Goal: Task Accomplishment & Management: Complete application form

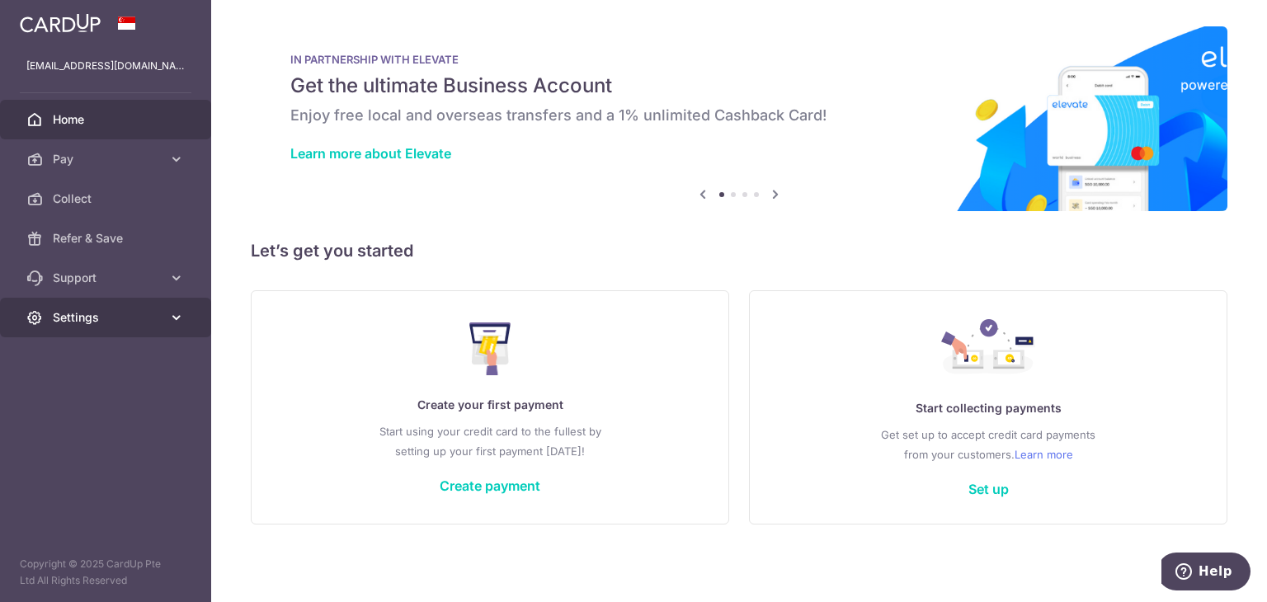
click at [112, 322] on span "Settings" at bounding box center [107, 317] width 109 height 16
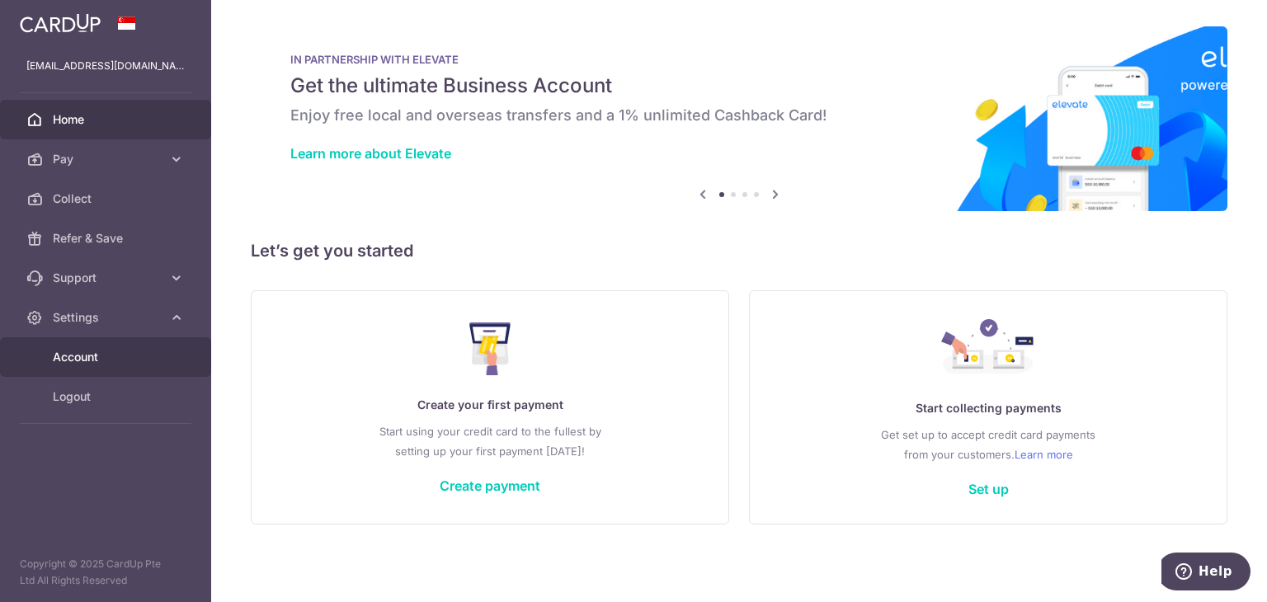
click at [89, 364] on span "Account" at bounding box center [107, 357] width 109 height 16
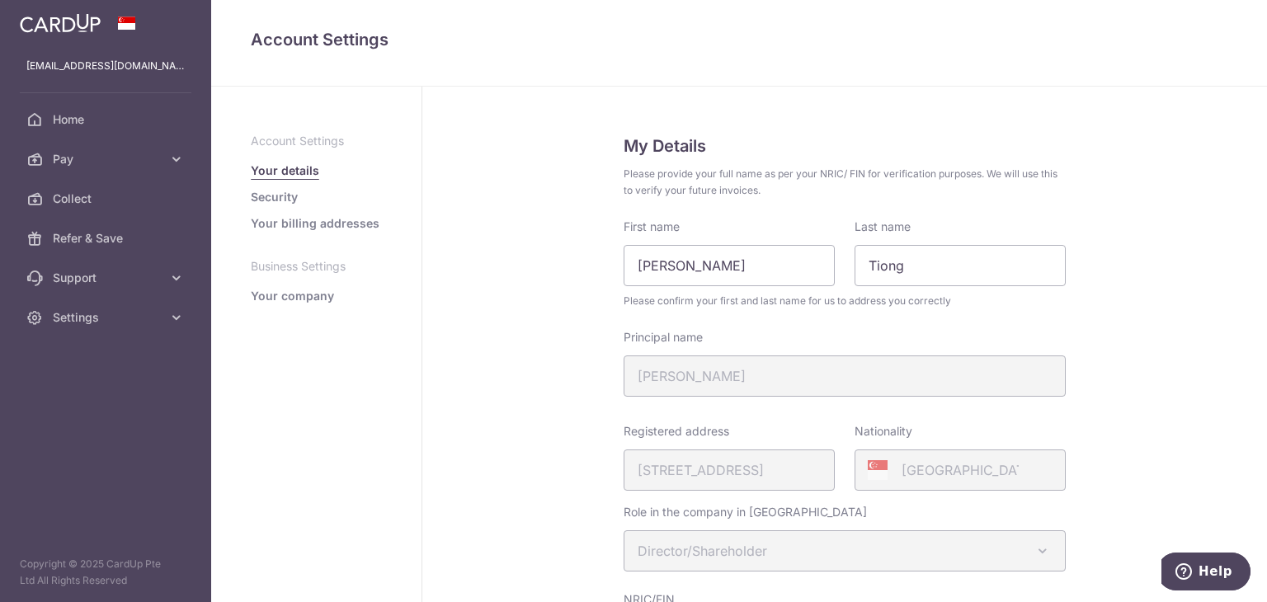
click at [307, 300] on link "Your company" at bounding box center [292, 296] width 83 height 16
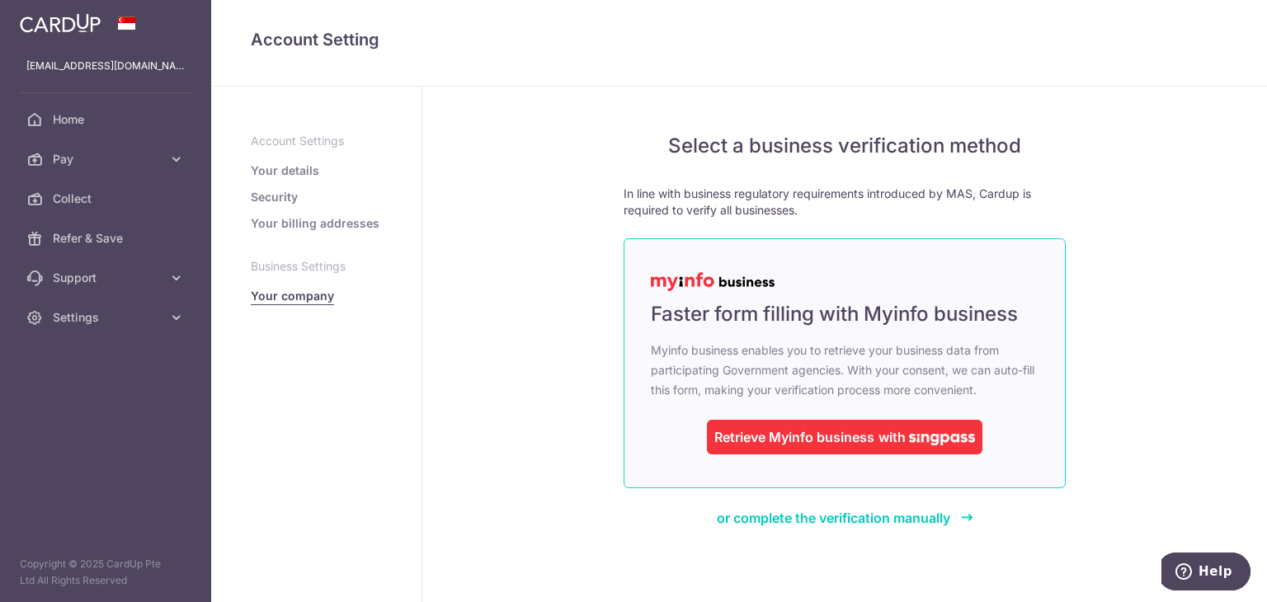
click at [838, 435] on div "Retrieve Myinfo business" at bounding box center [794, 437] width 160 height 20
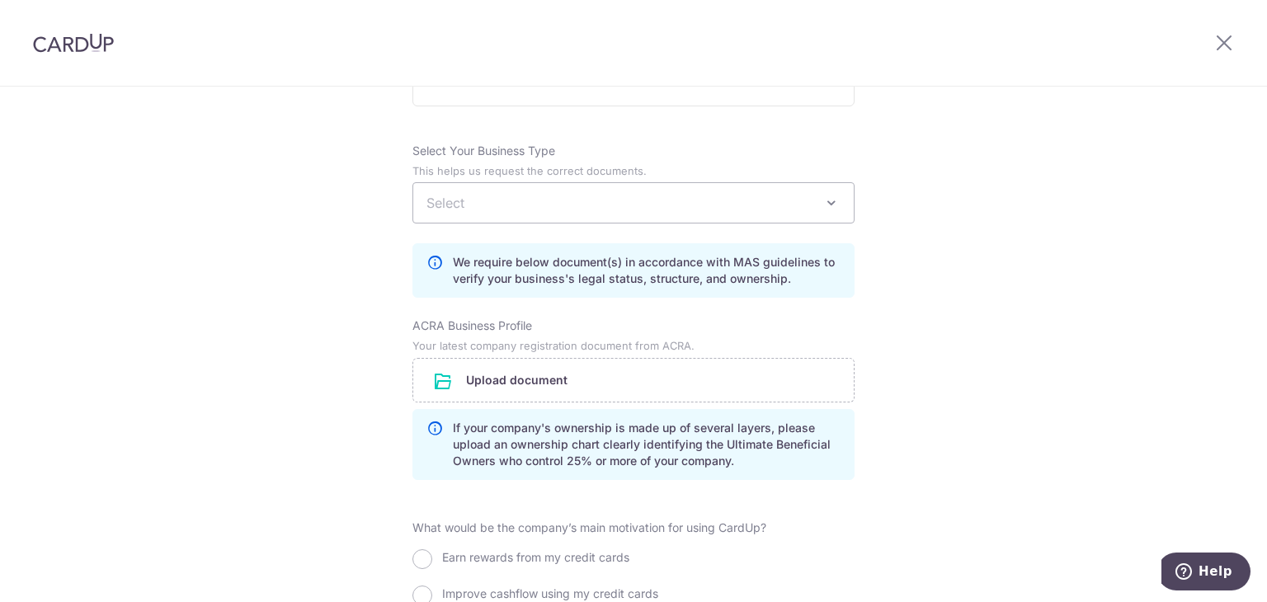
scroll to position [990, 0]
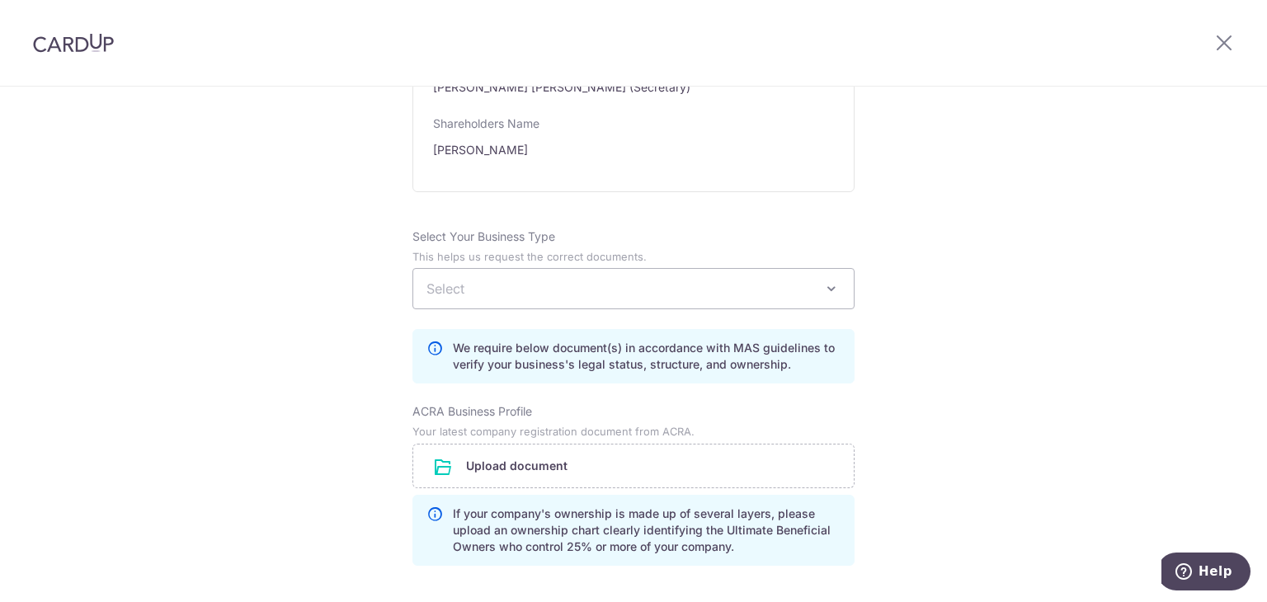
click at [449, 300] on span "Select" at bounding box center [633, 288] width 442 height 41
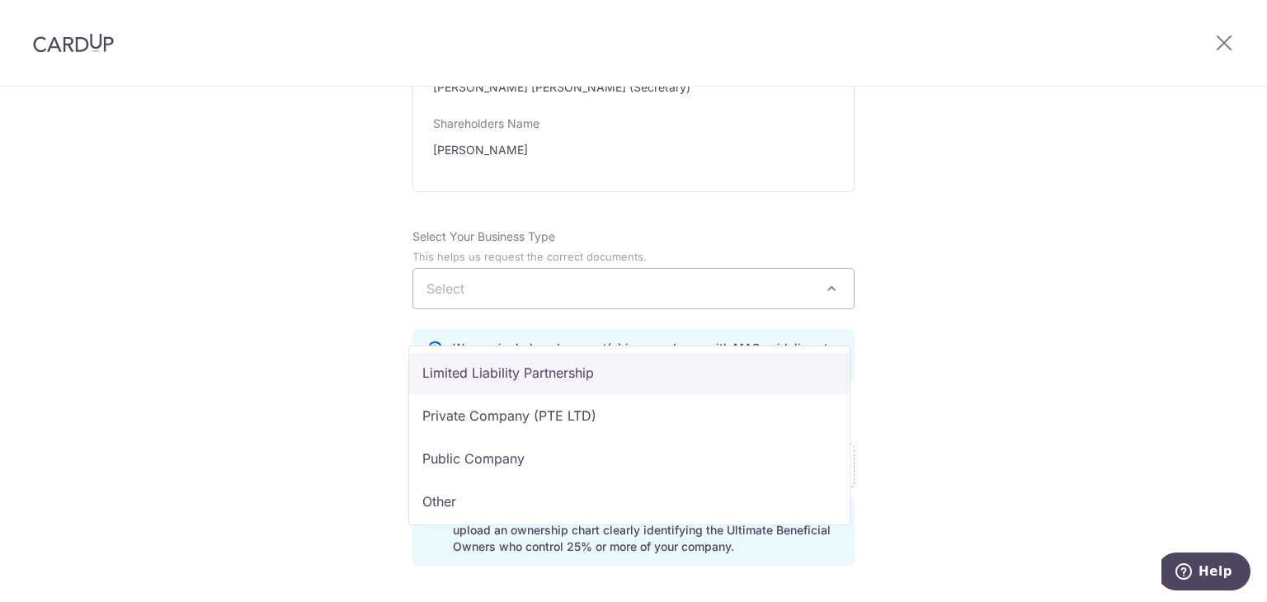
scroll to position [135, 0]
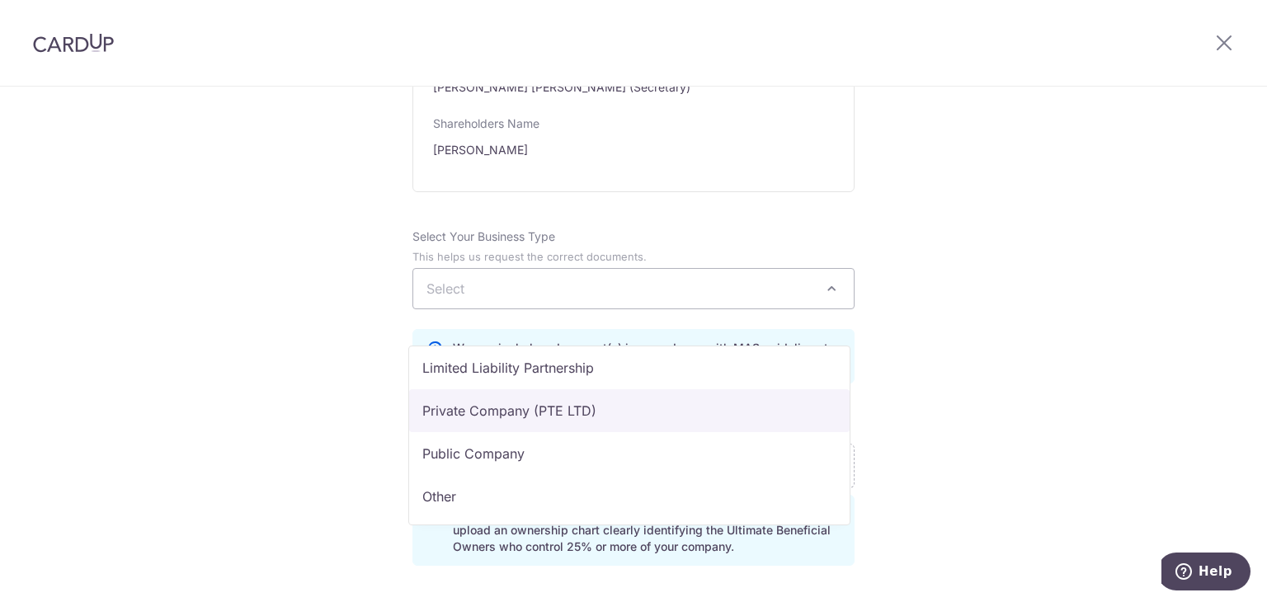
select select "Private Company (PTE LTD)"
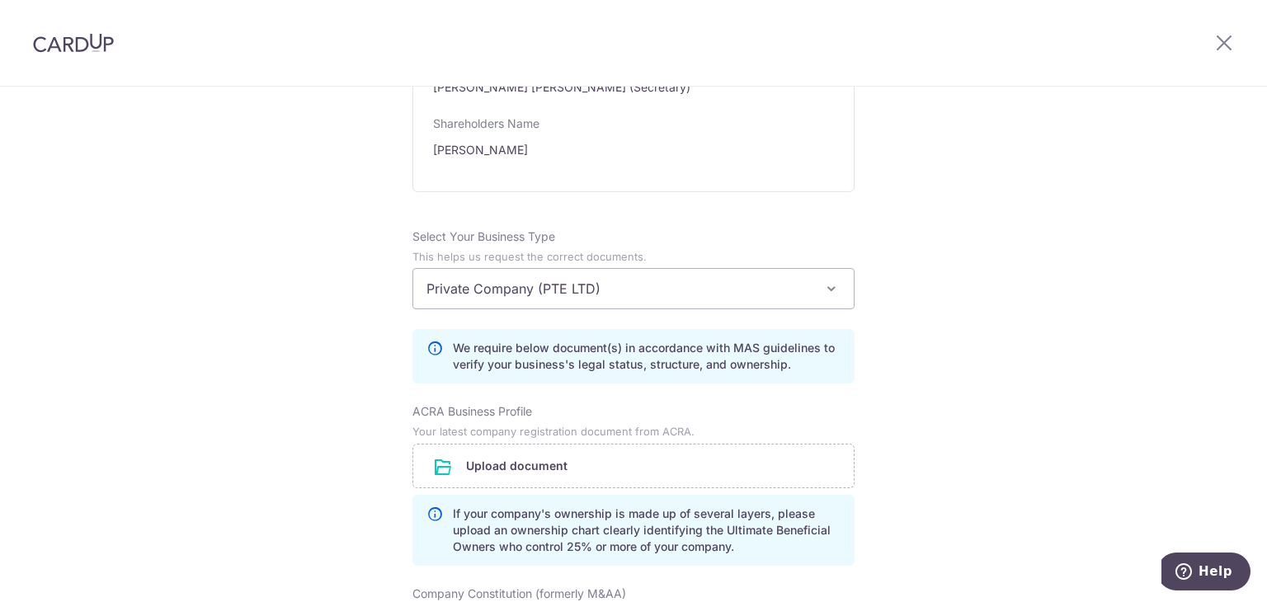
click at [1049, 314] on div "Review the company details Company details View all The following details are r…" at bounding box center [633, 223] width 1267 height 2252
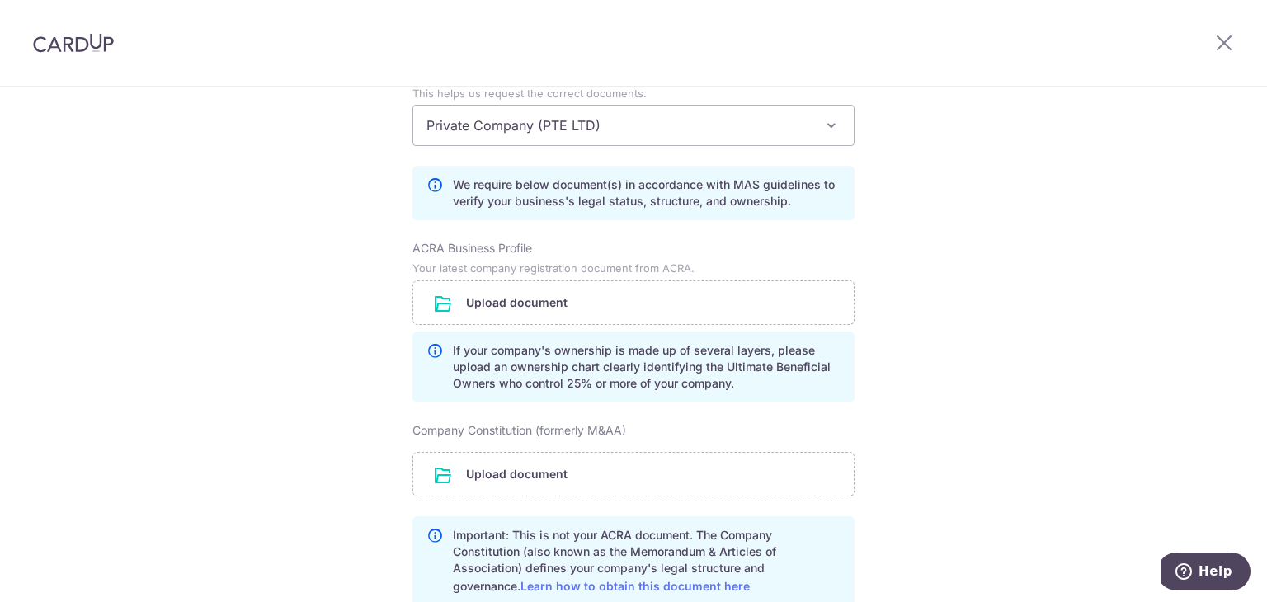
scroll to position [1155, 0]
click at [547, 322] on input "file" at bounding box center [633, 301] width 440 height 43
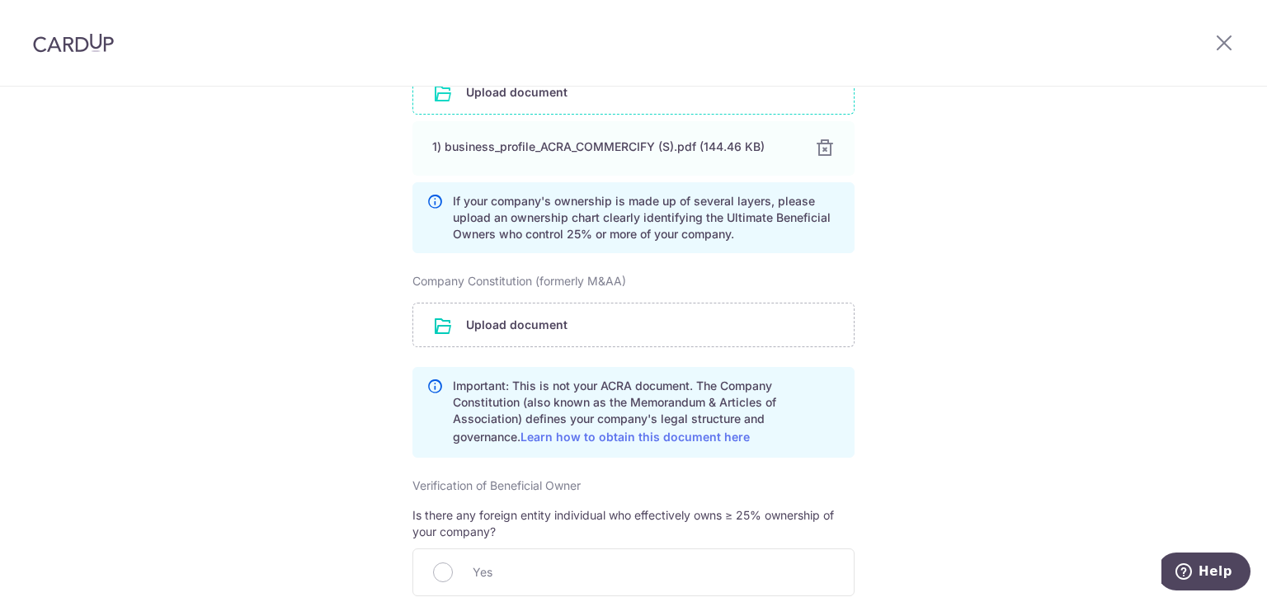
scroll to position [1402, 0]
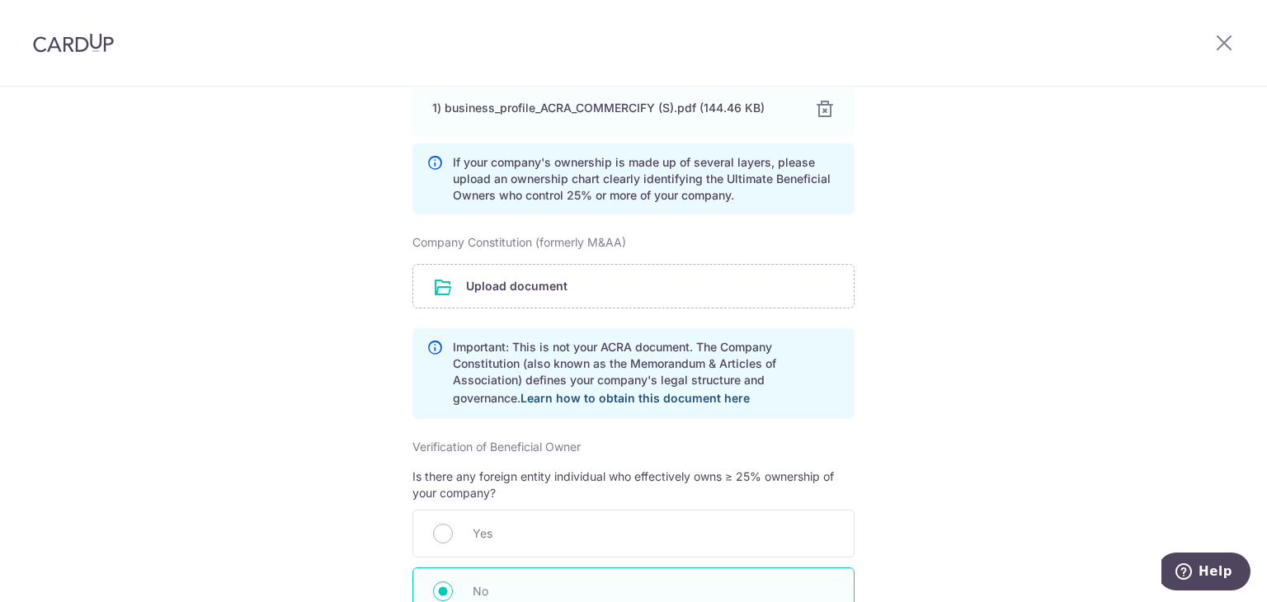
click at [637, 405] on link "Learn how to obtain this document here" at bounding box center [634, 398] width 229 height 14
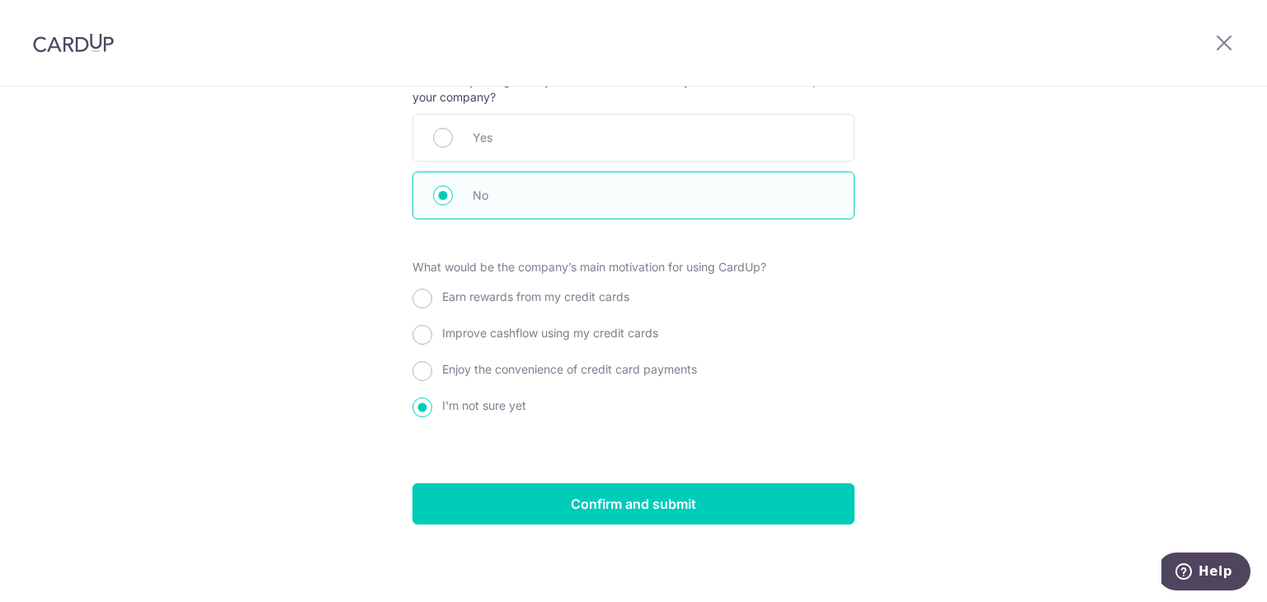
scroll to position [1814, 0]
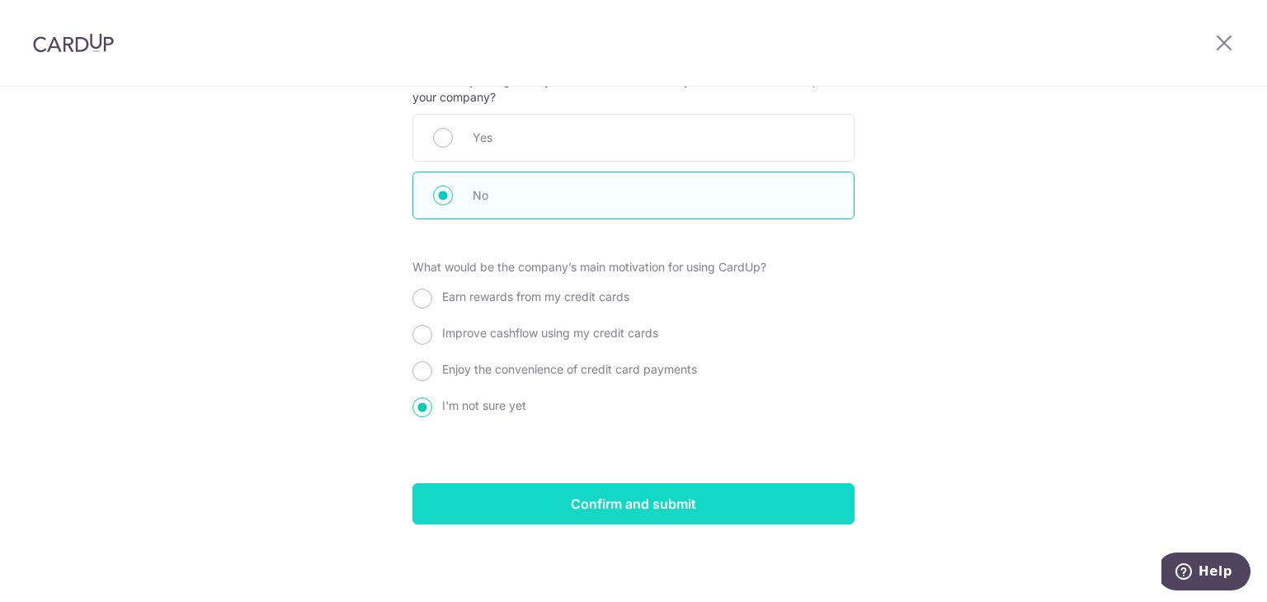
click at [643, 524] on input "Confirm and submit" at bounding box center [633, 503] width 442 height 41
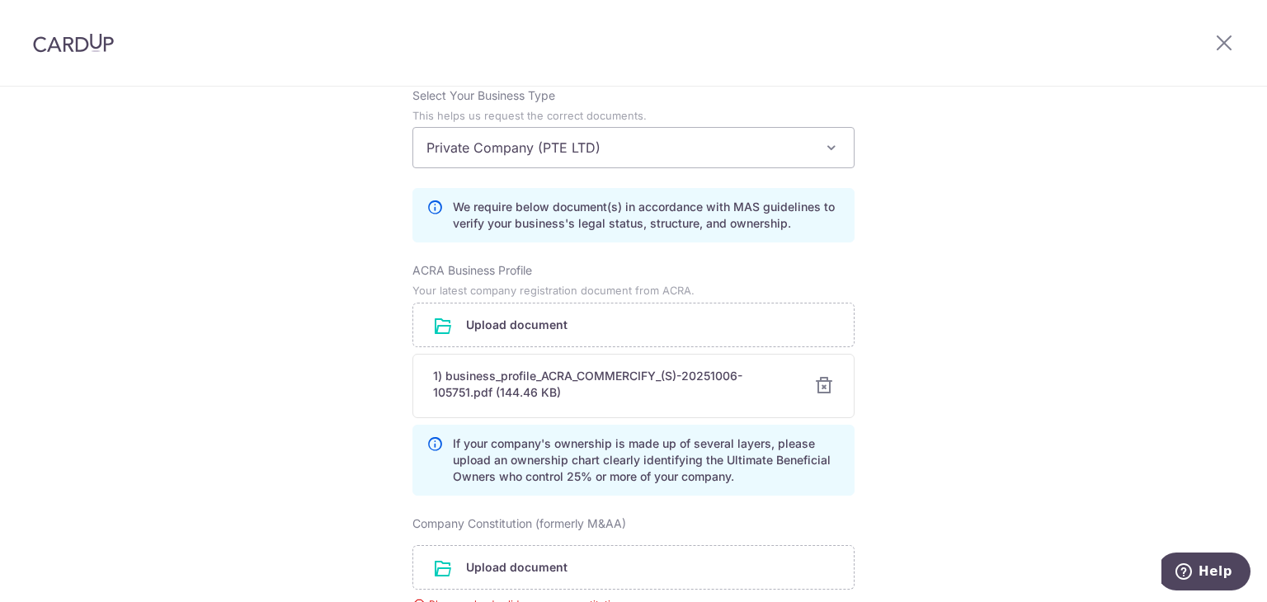
scroll to position [1340, 0]
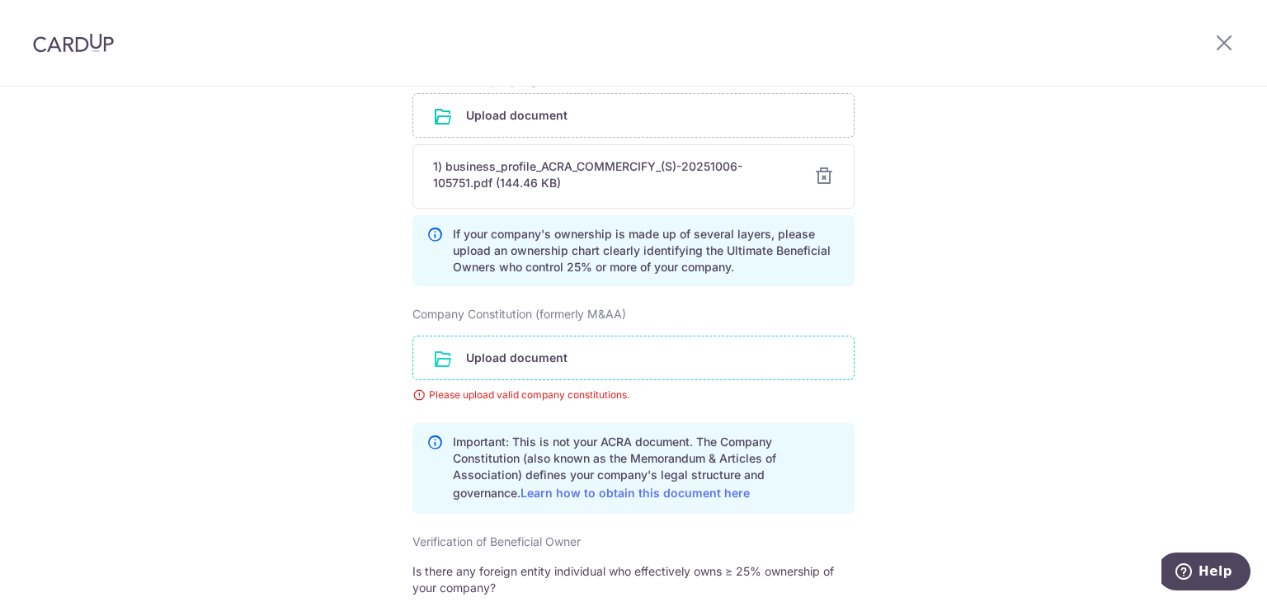
click at [523, 379] on input "file" at bounding box center [633, 357] width 440 height 43
click at [530, 379] on input "file" at bounding box center [633, 357] width 440 height 43
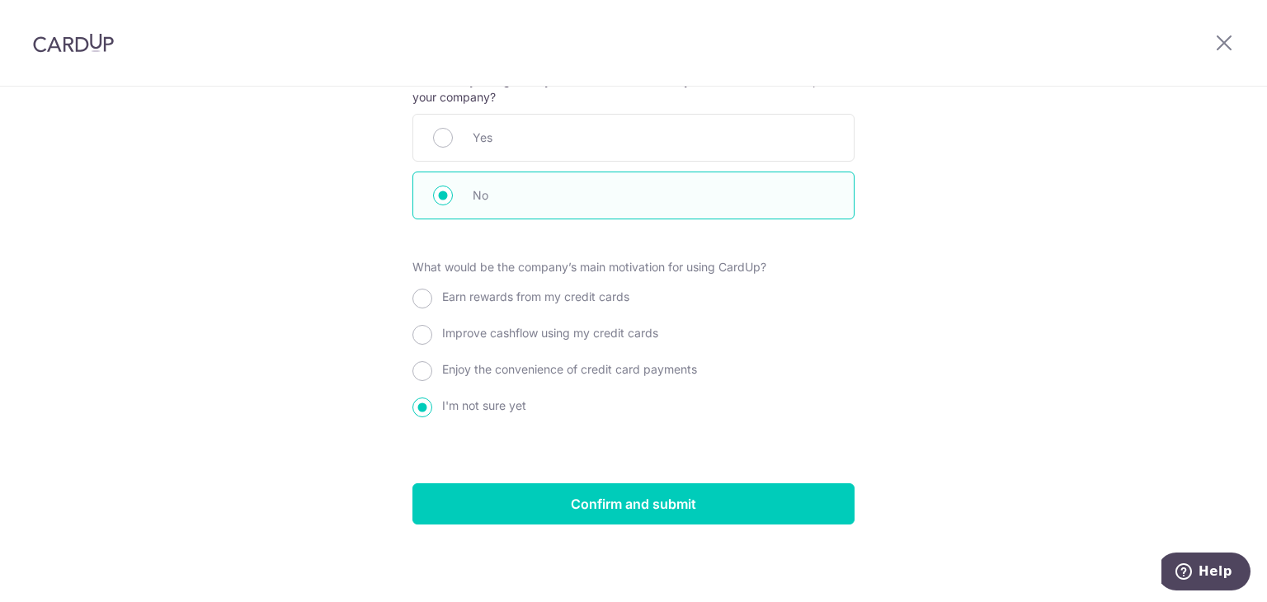
scroll to position [1921, 0]
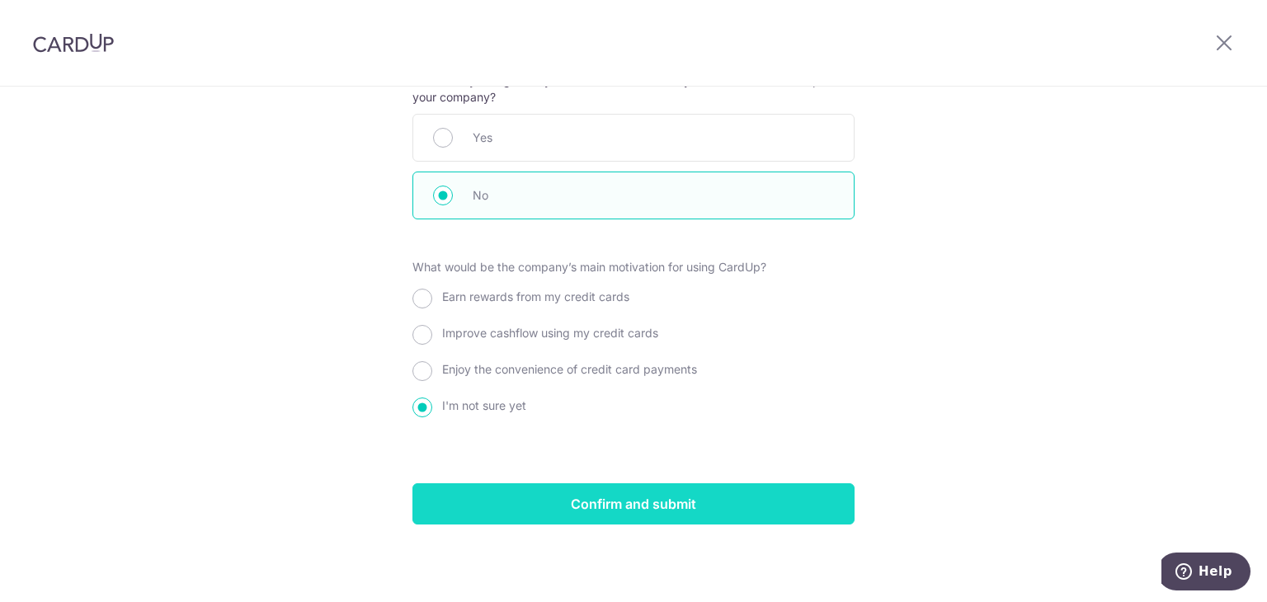
click at [639, 508] on input "Confirm and submit" at bounding box center [633, 503] width 442 height 41
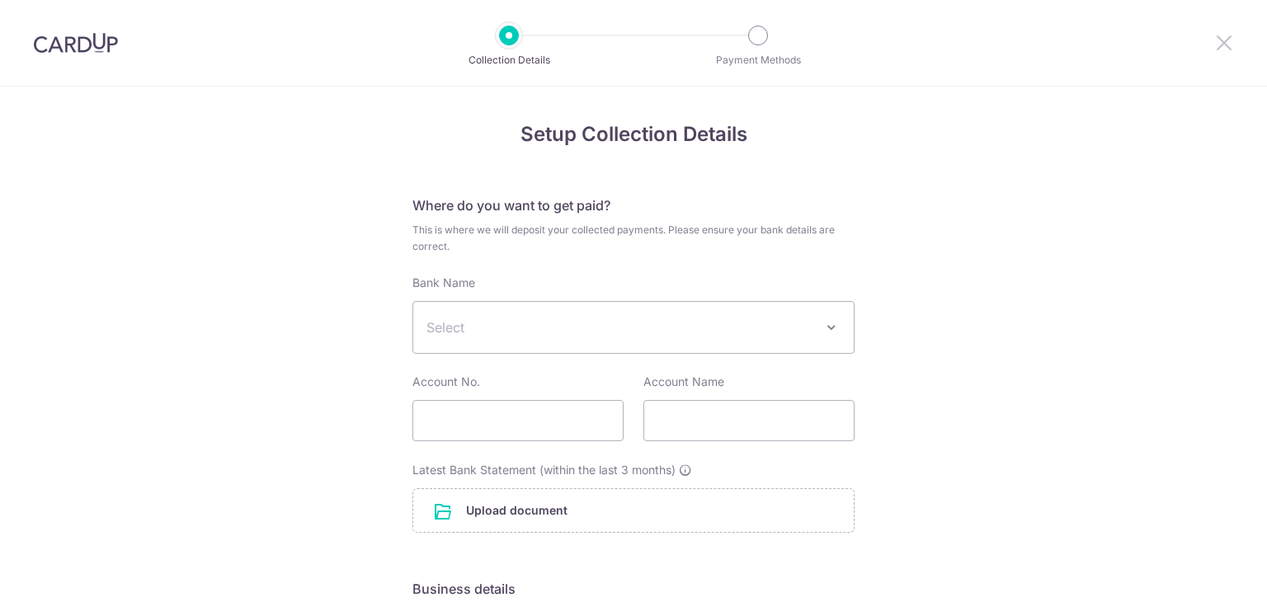
click at [1226, 49] on icon at bounding box center [1224, 42] width 20 height 21
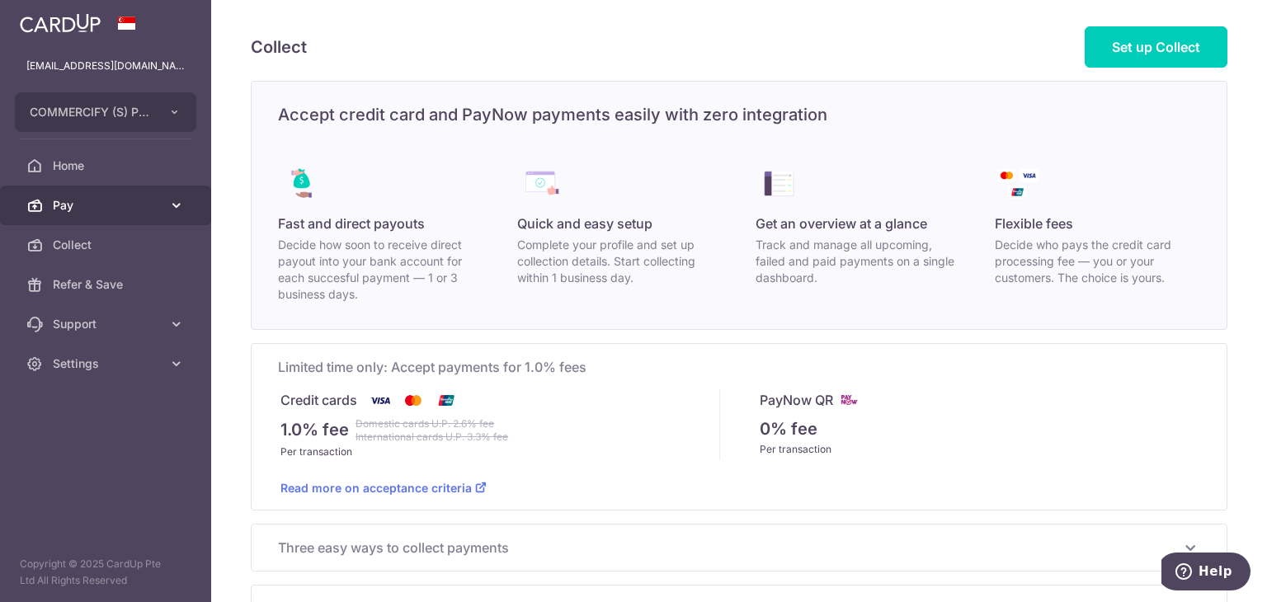
click at [62, 205] on span "Pay" at bounding box center [107, 205] width 109 height 16
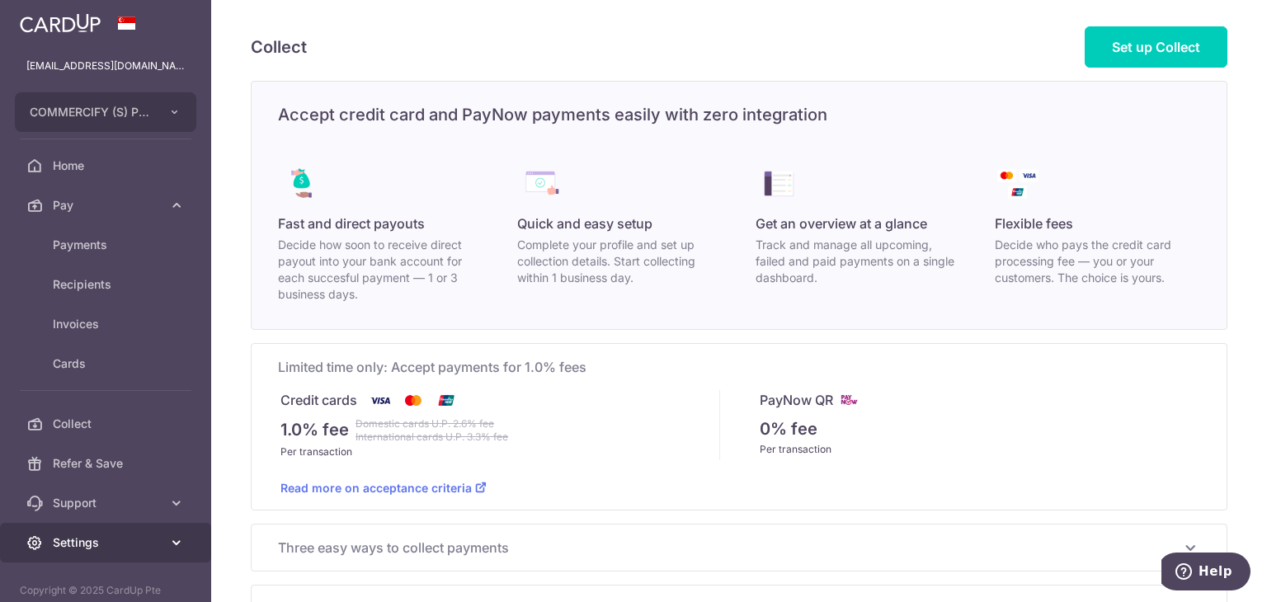
click at [96, 538] on span "Settings" at bounding box center [107, 542] width 109 height 16
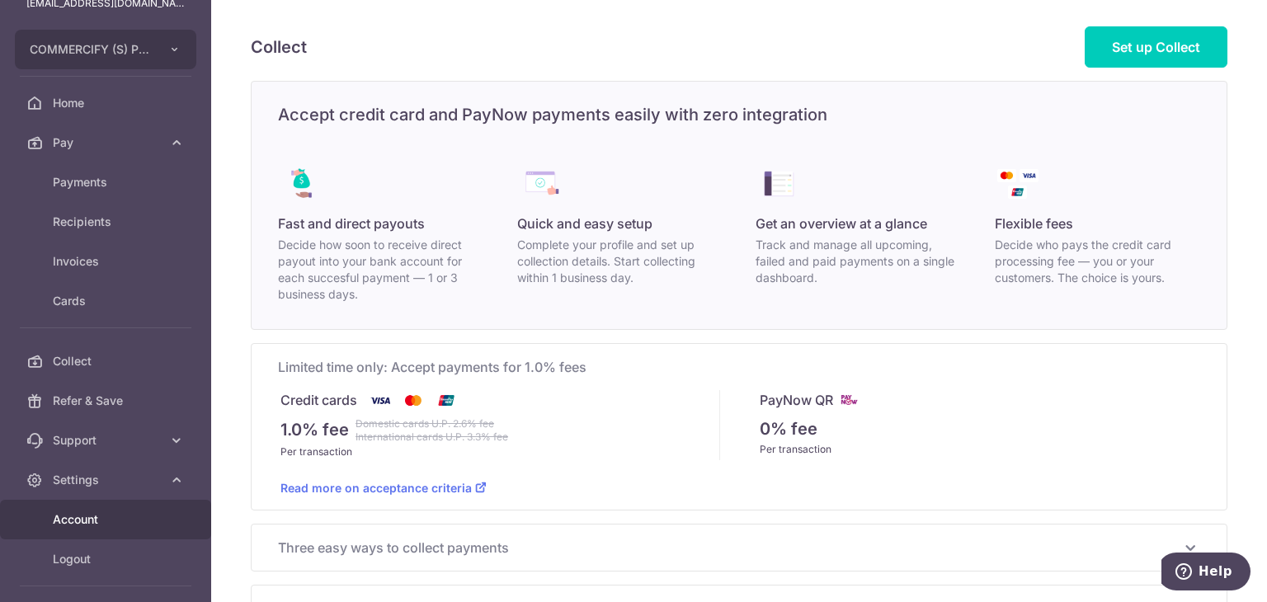
scroll to position [125, 0]
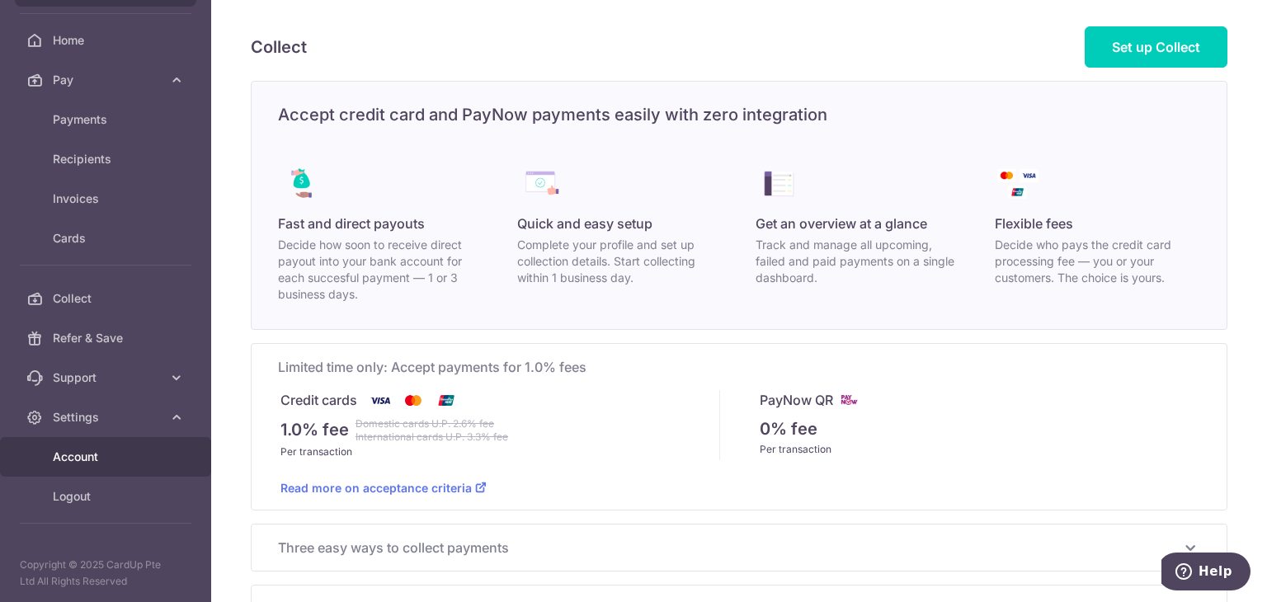
click at [86, 458] on span "Account" at bounding box center [107, 457] width 109 height 16
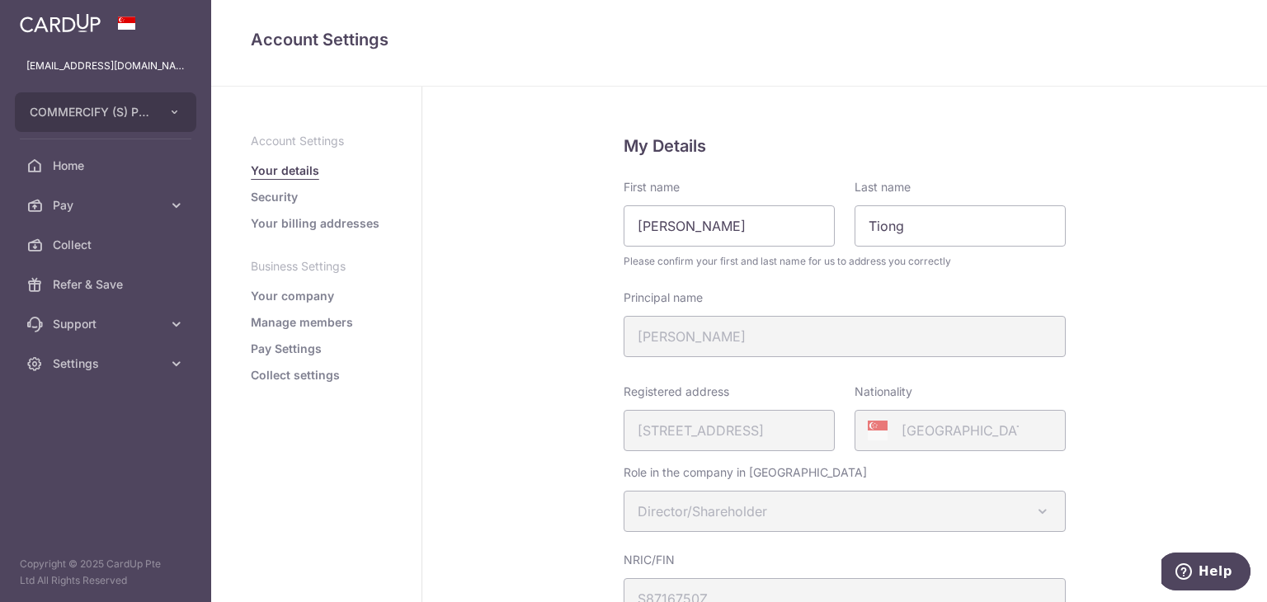
click at [276, 196] on link "Security" at bounding box center [274, 197] width 47 height 16
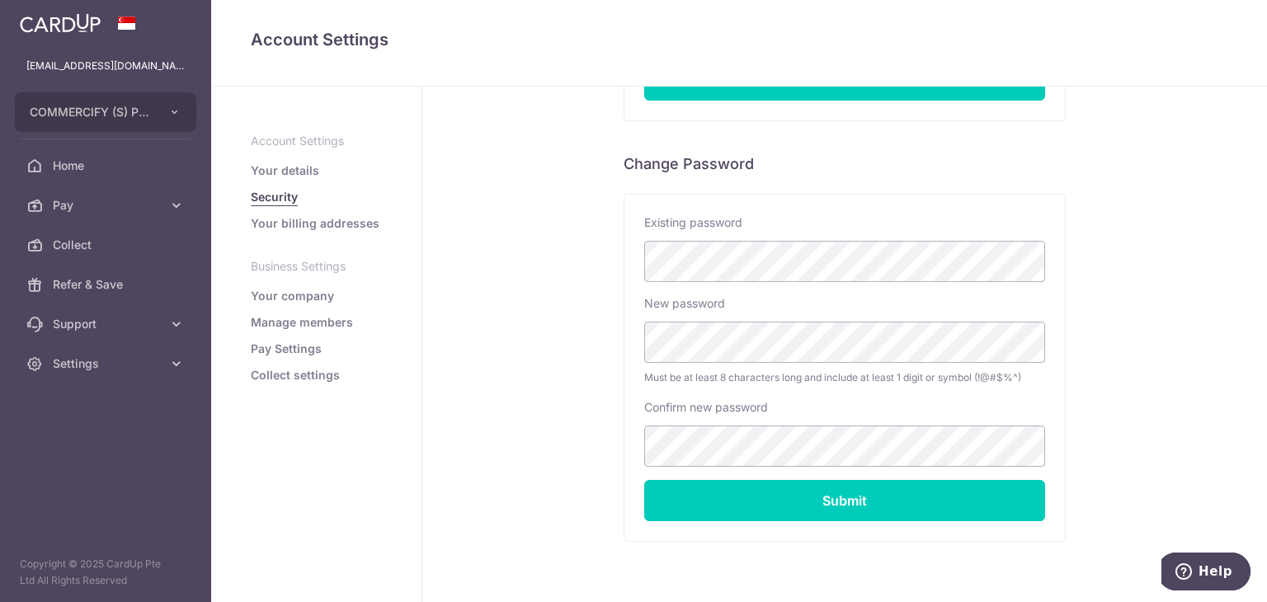
scroll to position [327, 0]
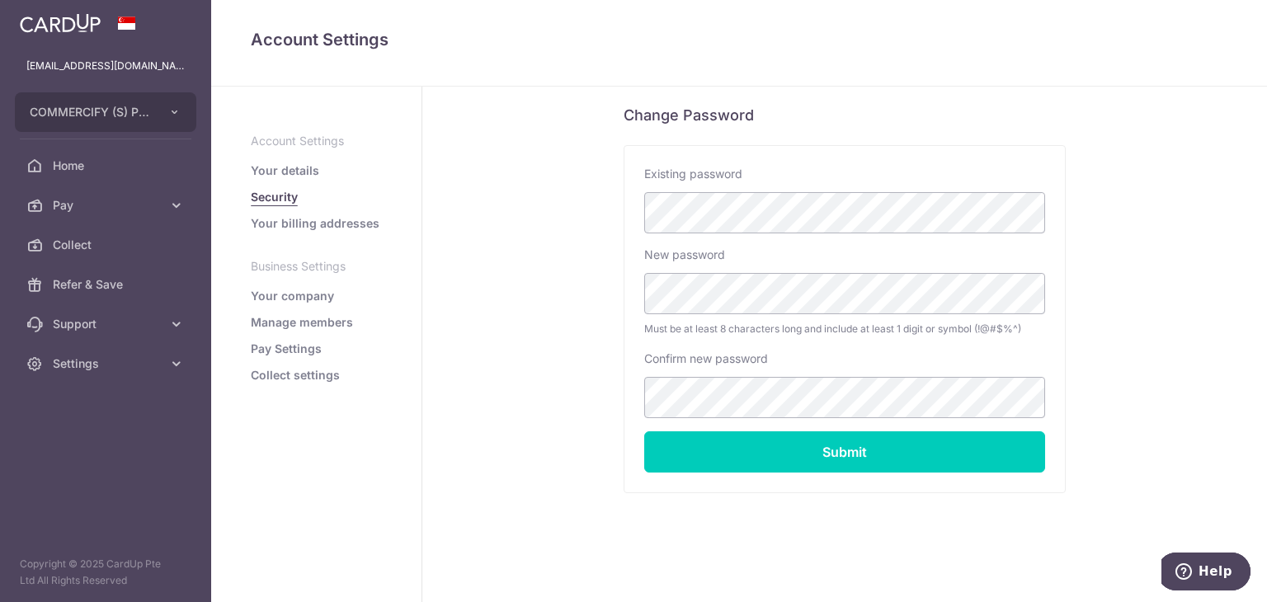
click at [307, 307] on ul "Account Settings Your details Security Your billing addresses Business Settings…" at bounding box center [316, 258] width 131 height 251
click at [304, 304] on ul "Account Settings Your details Security Your billing addresses Business Settings…" at bounding box center [316, 258] width 131 height 251
click at [303, 299] on link "Your company" at bounding box center [292, 296] width 83 height 16
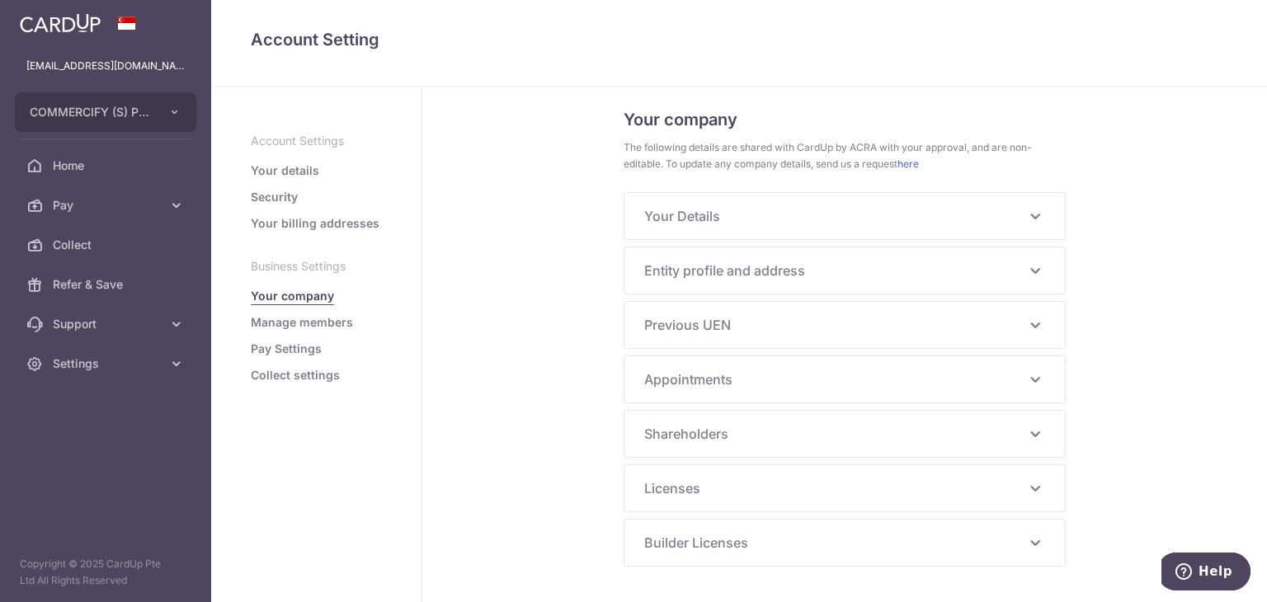
click at [292, 326] on link "Manage members" at bounding box center [302, 322] width 102 height 16
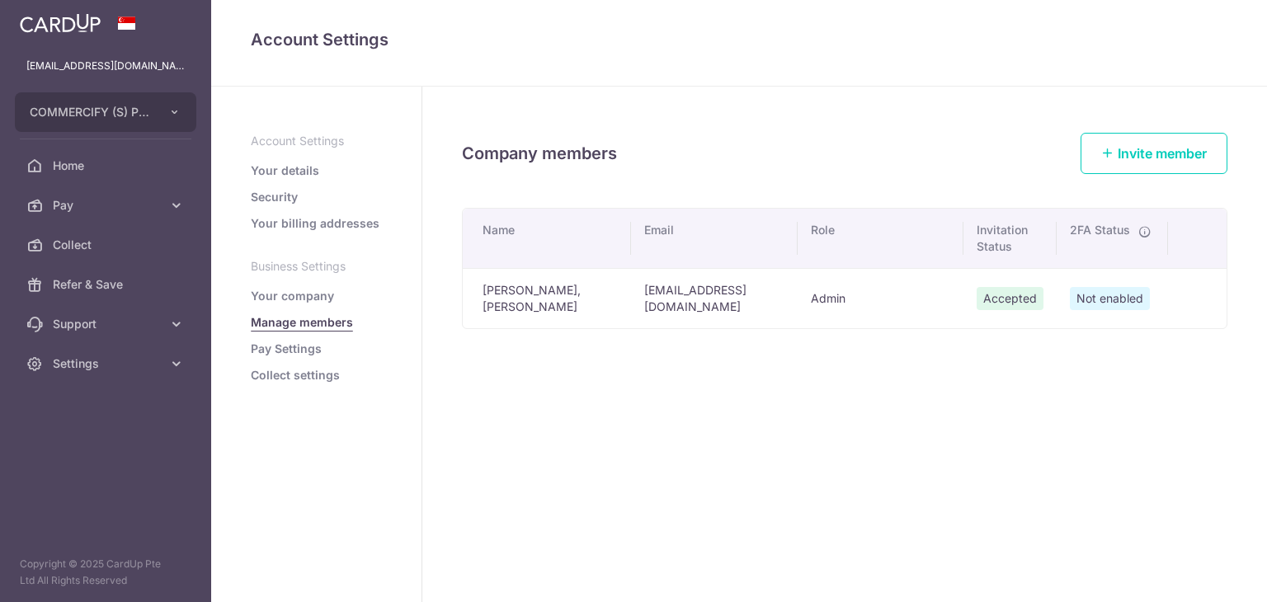
click at [295, 350] on link "Pay Settings" at bounding box center [286, 349] width 71 height 16
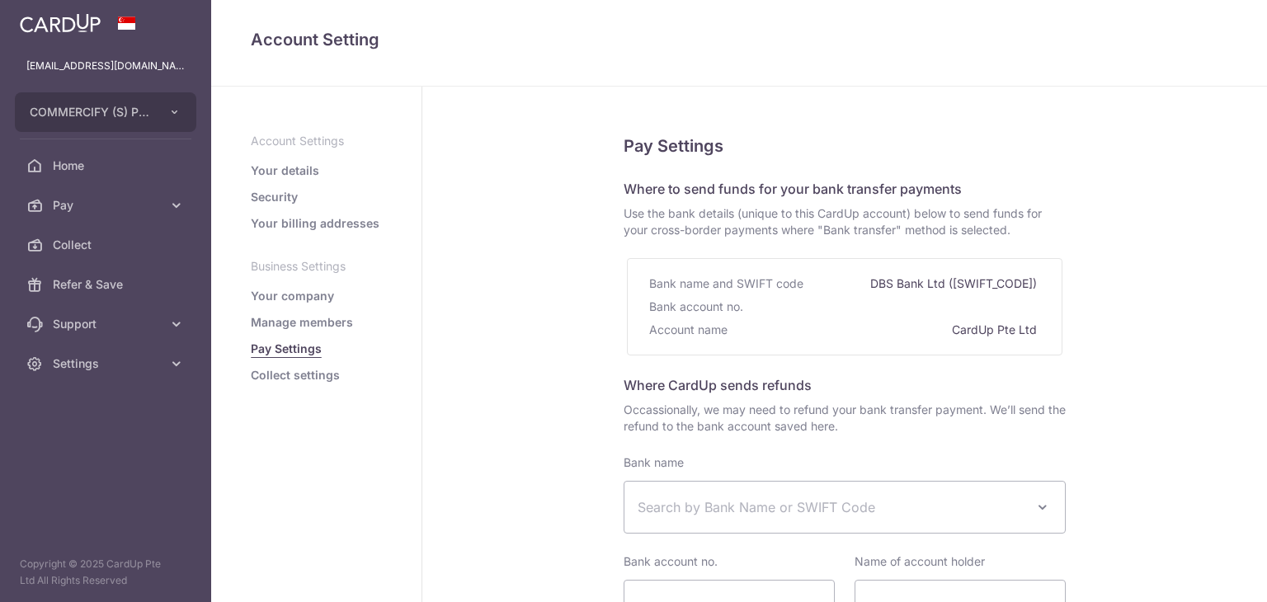
select select
click at [317, 374] on link "Collect settings" at bounding box center [295, 375] width 89 height 16
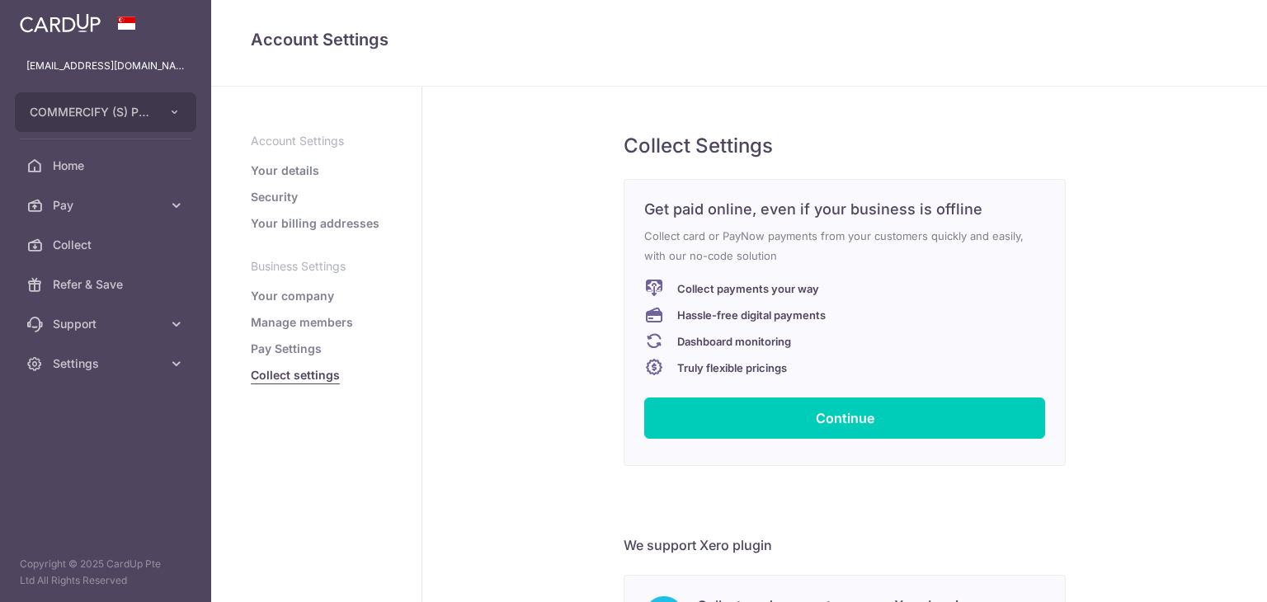
click at [316, 321] on link "Manage members" at bounding box center [302, 322] width 102 height 16
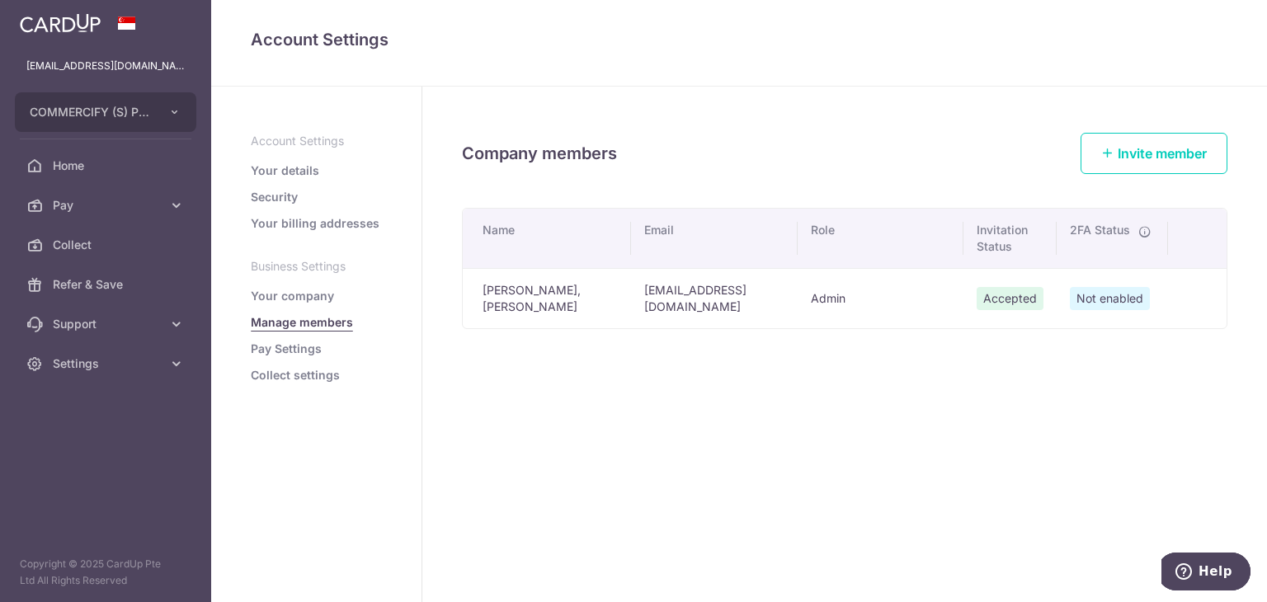
click at [303, 295] on link "Your company" at bounding box center [292, 296] width 83 height 16
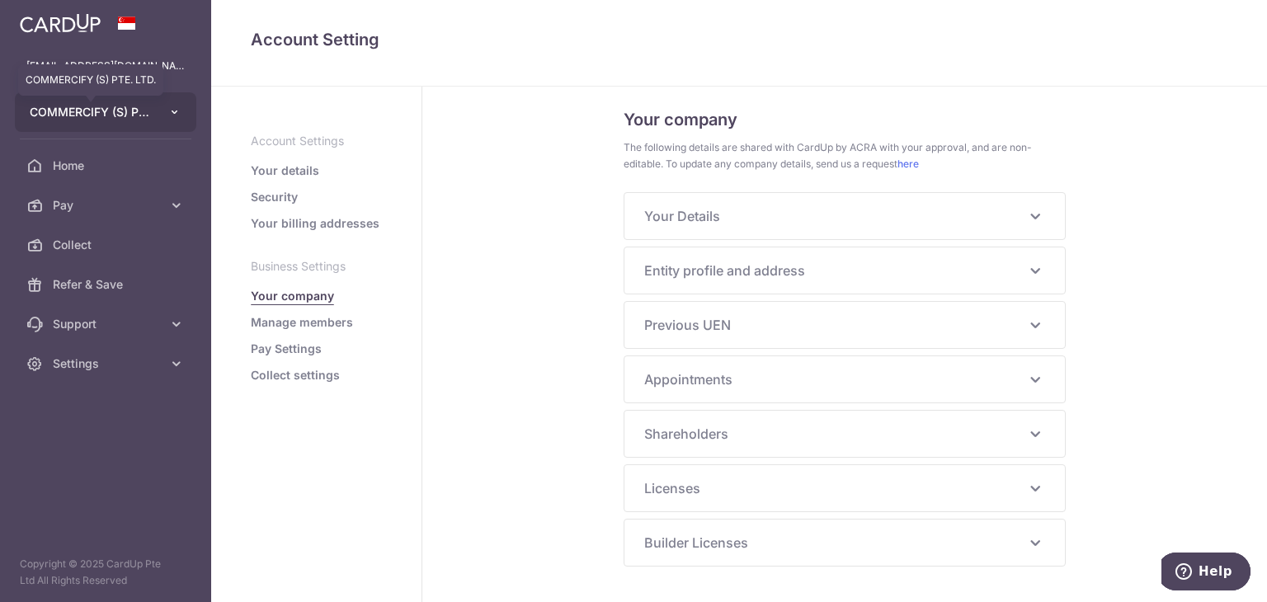
click at [145, 112] on span "COMMERCIFY (S) PTE. LTD." at bounding box center [91, 112] width 122 height 16
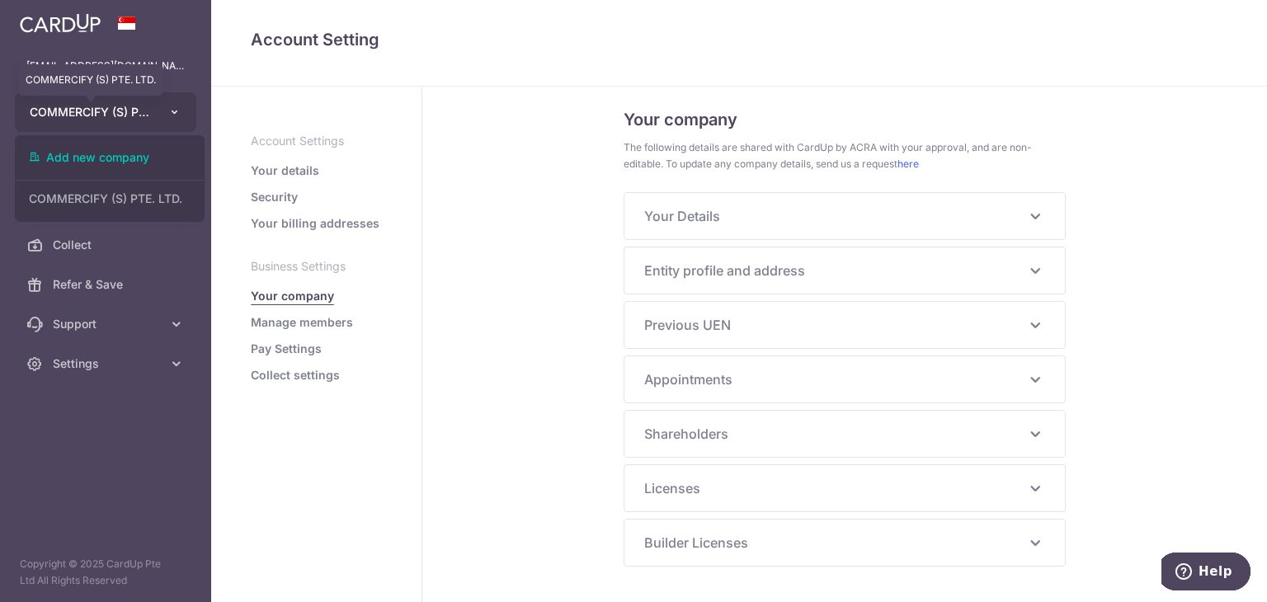
click at [145, 112] on span "COMMERCIFY (S) PTE. LTD." at bounding box center [91, 112] width 122 height 16
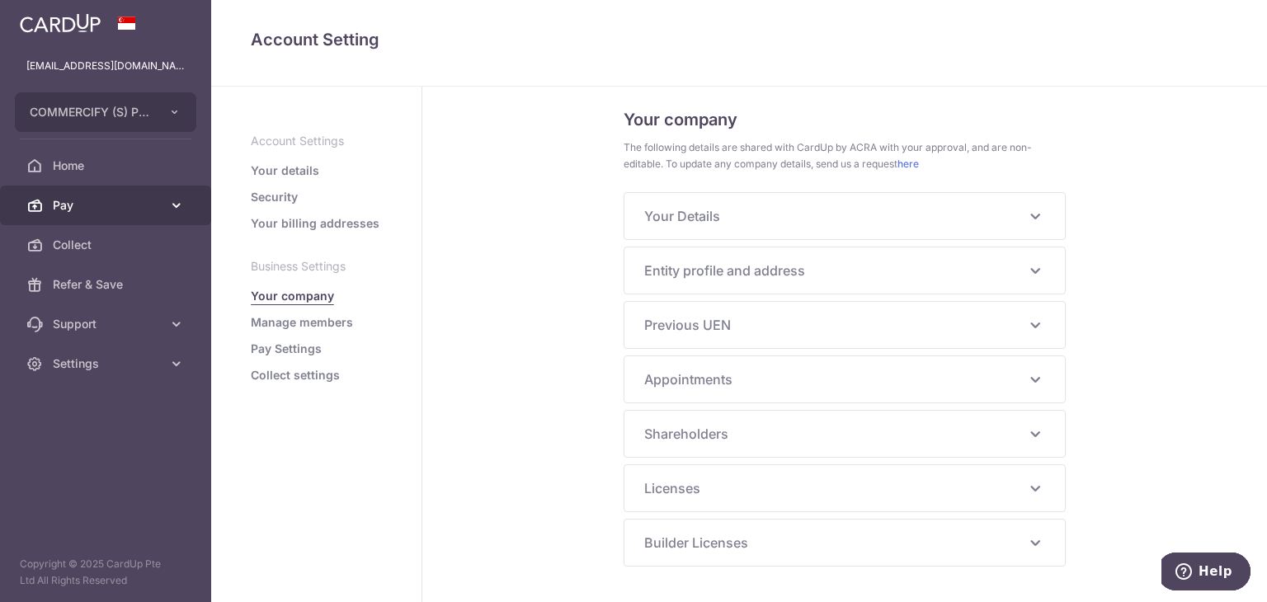
click at [96, 200] on span "Pay" at bounding box center [107, 205] width 109 height 16
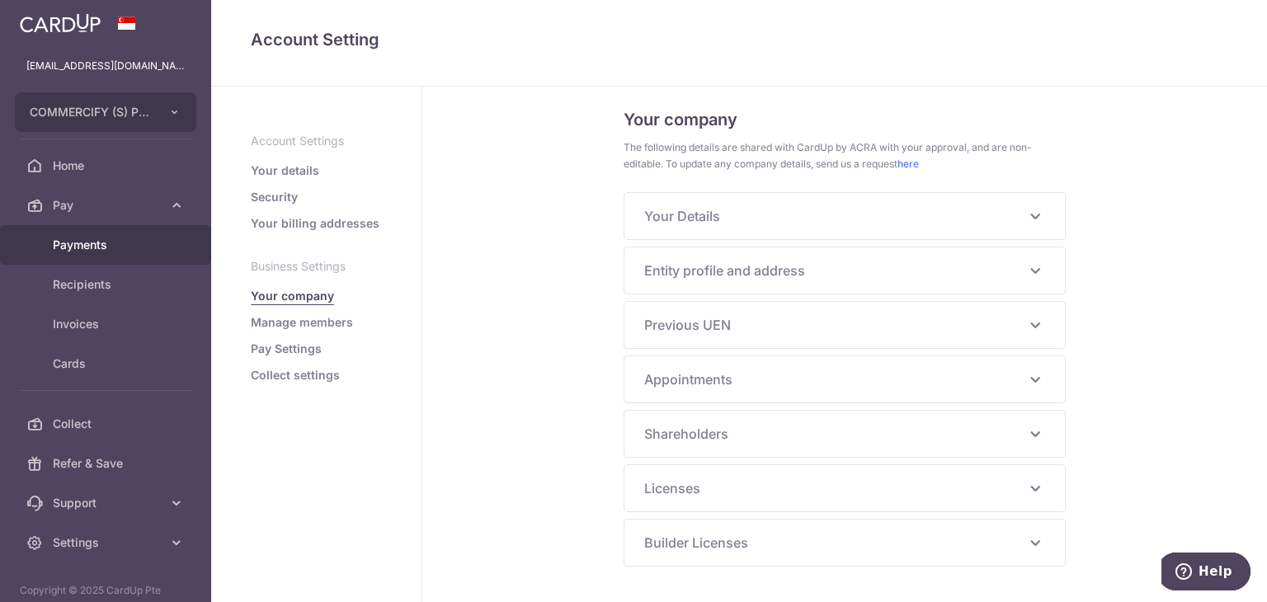
click at [99, 242] on span "Payments" at bounding box center [107, 245] width 109 height 16
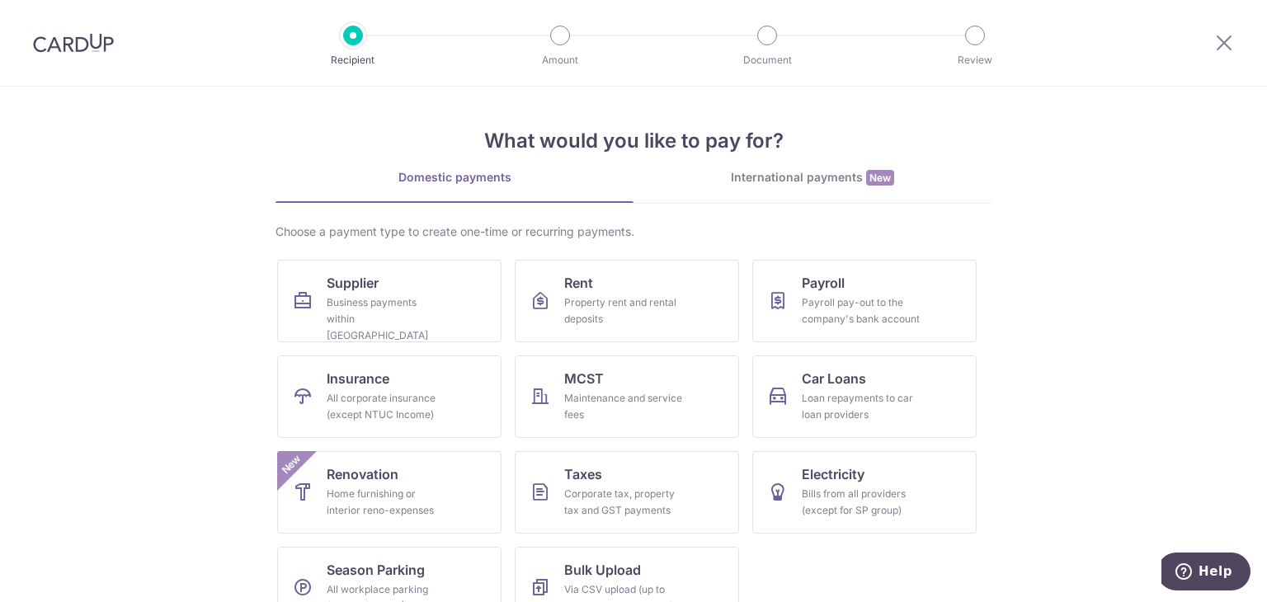
scroll to position [40, 0]
